Goal: Information Seeking & Learning: Learn about a topic

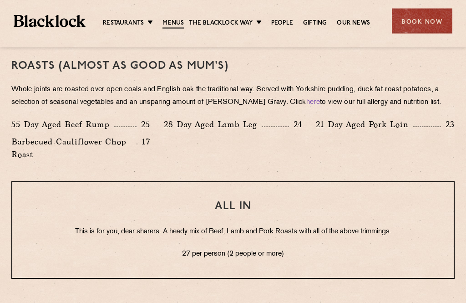
scroll to position [694, 0]
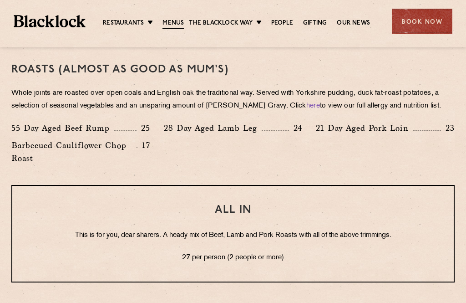
click at [174, 20] on link "Menus" at bounding box center [173, 24] width 21 height 10
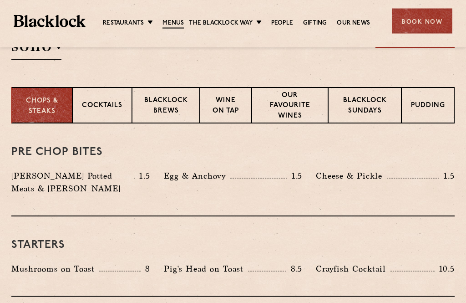
scroll to position [335, 0]
click at [425, 106] on p "Pudding" at bounding box center [428, 106] width 34 height 11
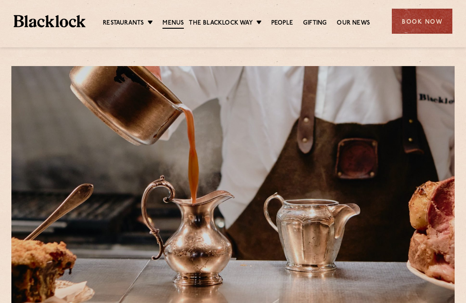
scroll to position [0, 0]
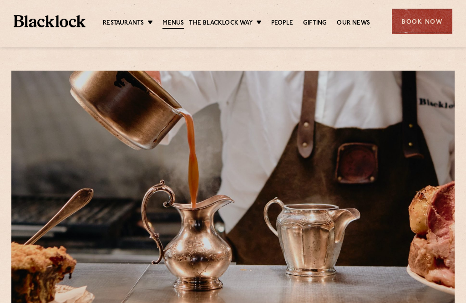
click at [175, 25] on link "Menus" at bounding box center [173, 24] width 21 height 10
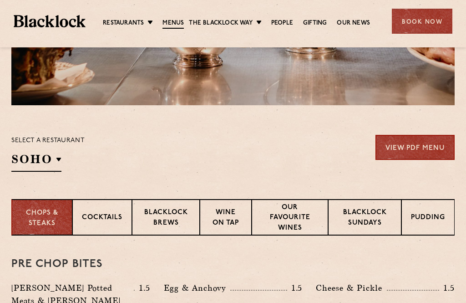
click at [0, 0] on p "[GEOGRAPHIC_DATA]" at bounding box center [0, 0] width 0 height 0
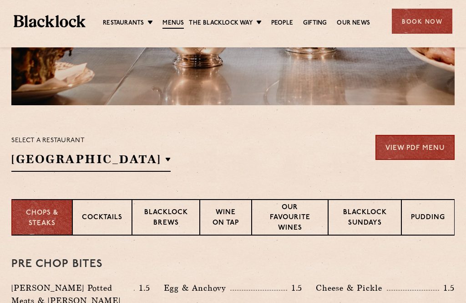
click at [0, 0] on p "[GEOGRAPHIC_DATA]" at bounding box center [0, 0] width 0 height 0
click at [317, 170] on div "Select a restaurant Manchester Soho Birmingham City Shoreditch Covent Garden Ca…" at bounding box center [232, 153] width 443 height 37
click at [368, 223] on p "Blacklock Sundays" at bounding box center [365, 218] width 54 height 21
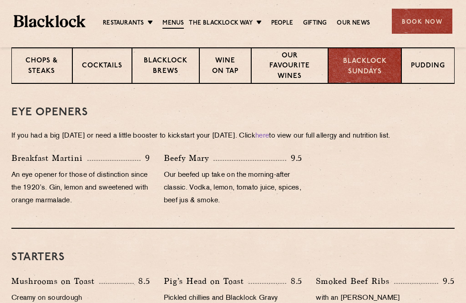
scroll to position [372, 0]
